Goal: Task Accomplishment & Management: Use online tool/utility

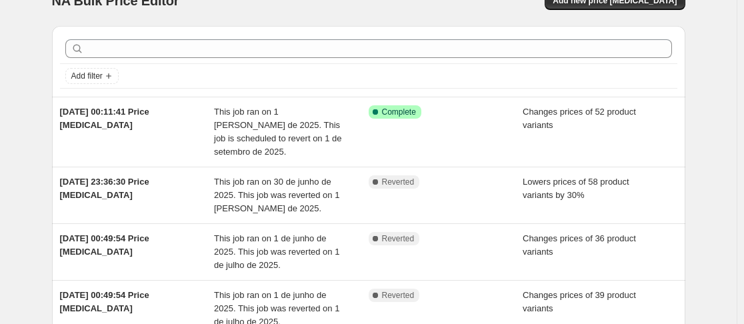
scroll to position [27, 0]
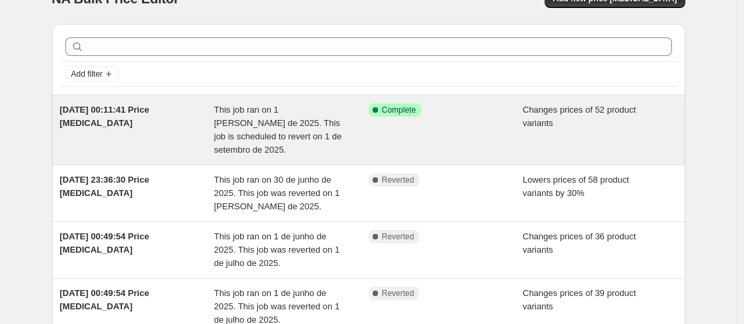
click at [581, 111] on span "Changes prices of 52 product variants" at bounding box center [579, 116] width 113 height 23
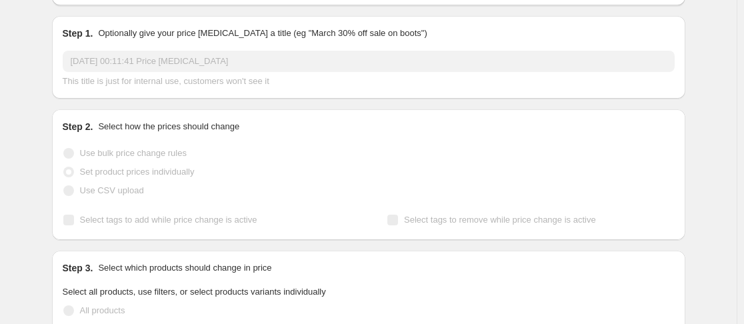
scroll to position [75, 0]
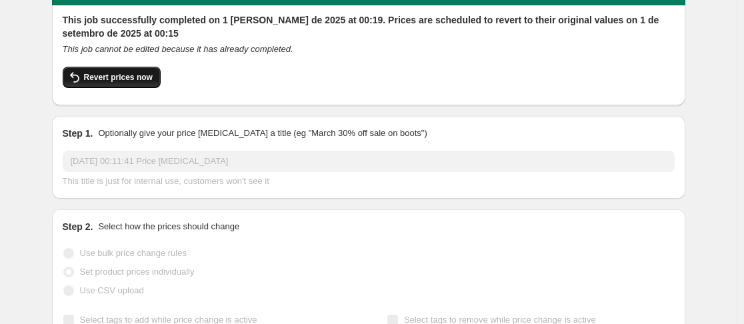
click at [115, 84] on button "Revert prices now" at bounding box center [112, 77] width 98 height 21
checkbox input "false"
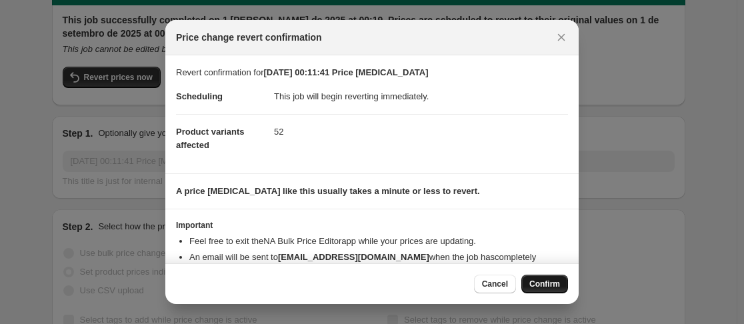
click at [542, 283] on span "Confirm" at bounding box center [544, 284] width 31 height 11
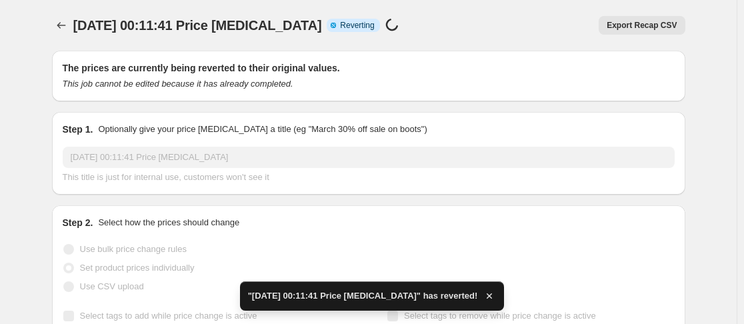
checkbox input "true"
